Goal: Browse casually

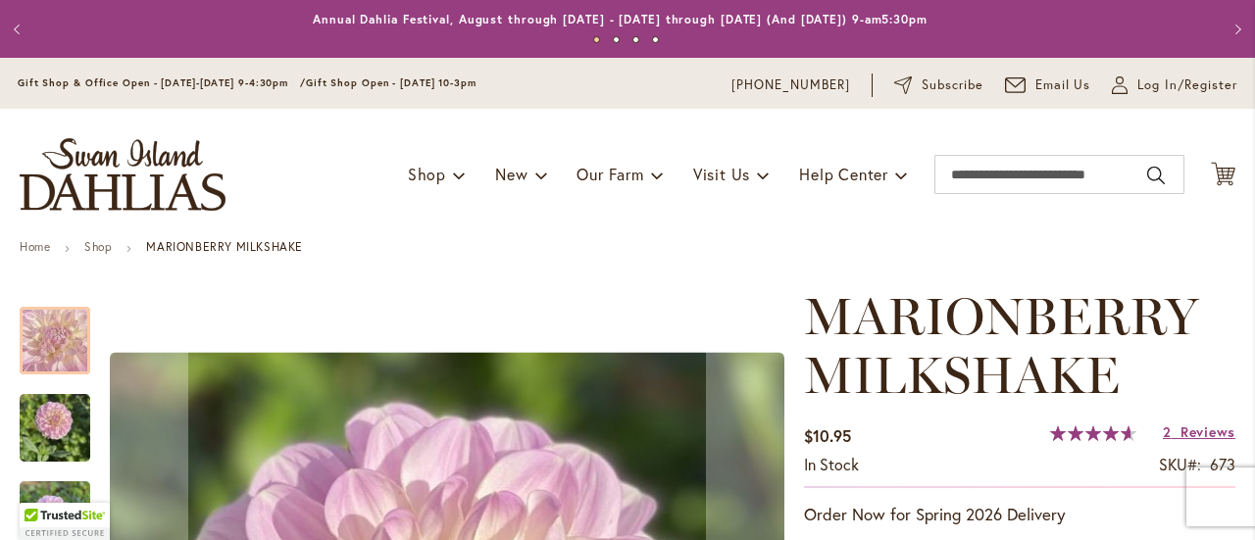
scroll to position [392, 0]
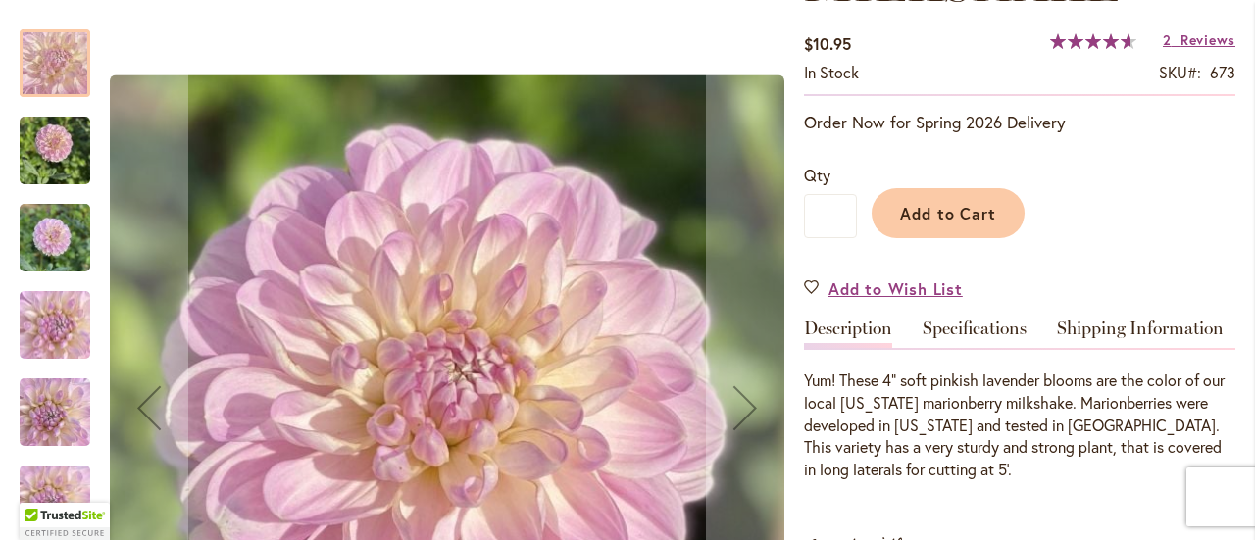
click at [62, 160] on img "MARIONBERRY MILKSHAKE" at bounding box center [55, 151] width 71 height 94
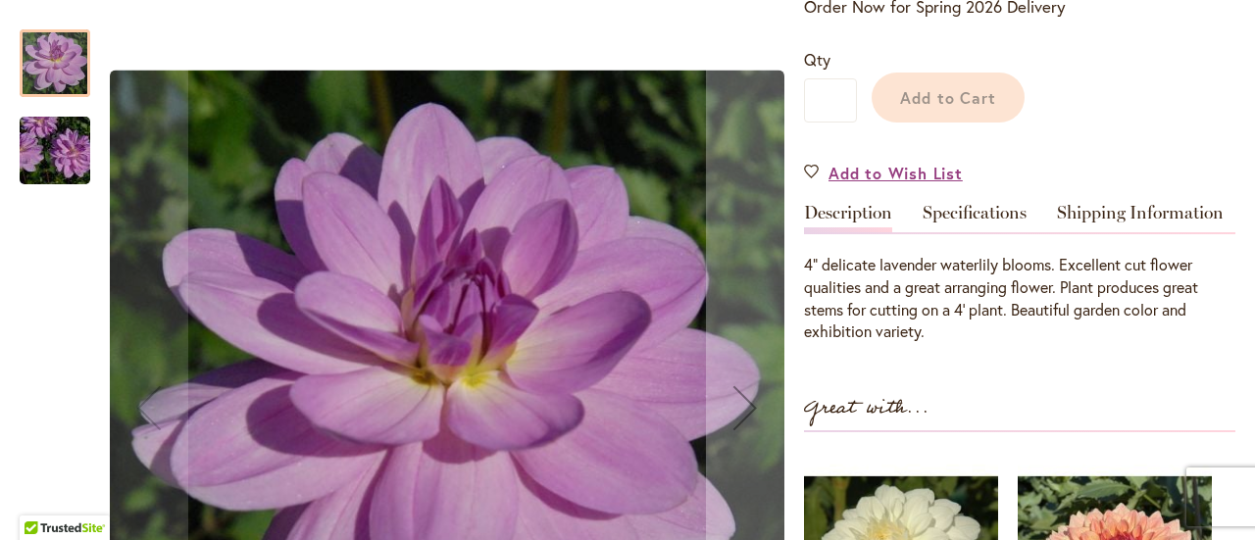
scroll to position [490, 0]
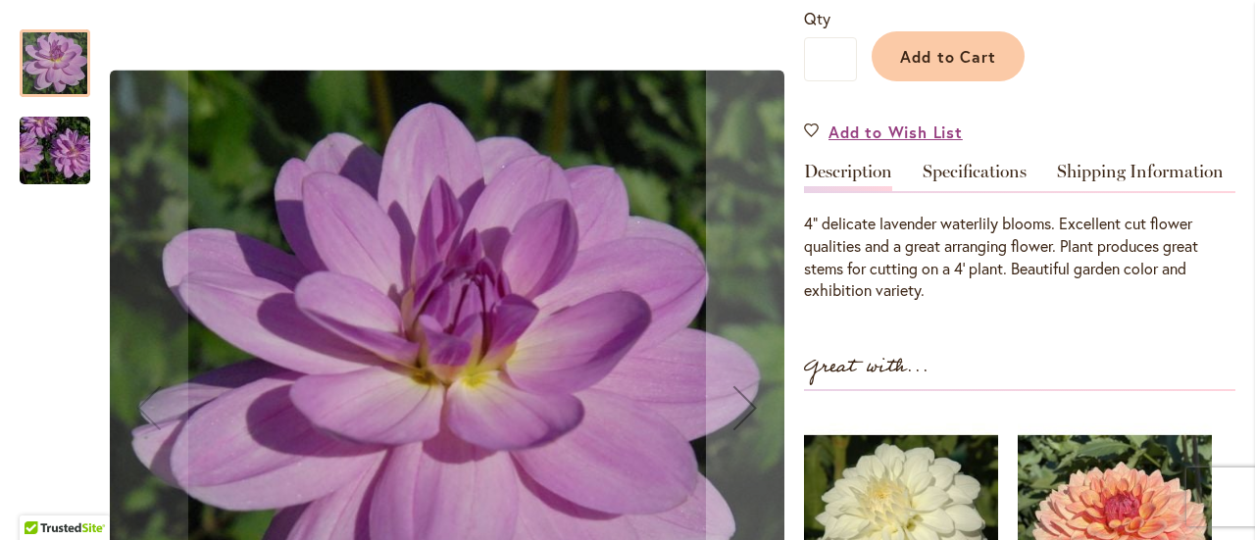
click at [61, 62] on div at bounding box center [55, 63] width 71 height 68
click at [41, 289] on div at bounding box center [55, 290] width 71 height 560
